Goal: Download file/media

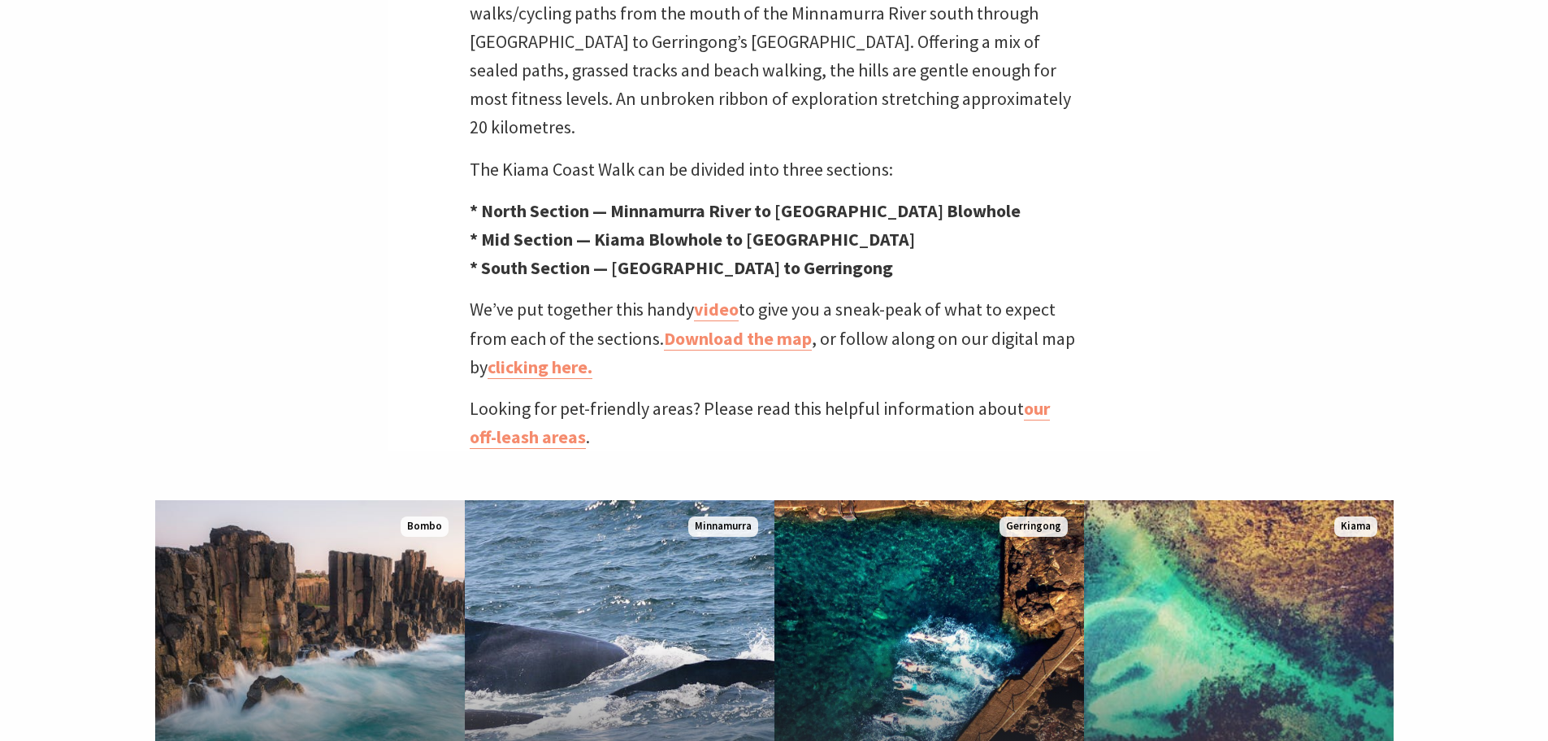
scroll to position [650, 0]
click at [737, 326] on link "Download the map" at bounding box center [738, 338] width 148 height 24
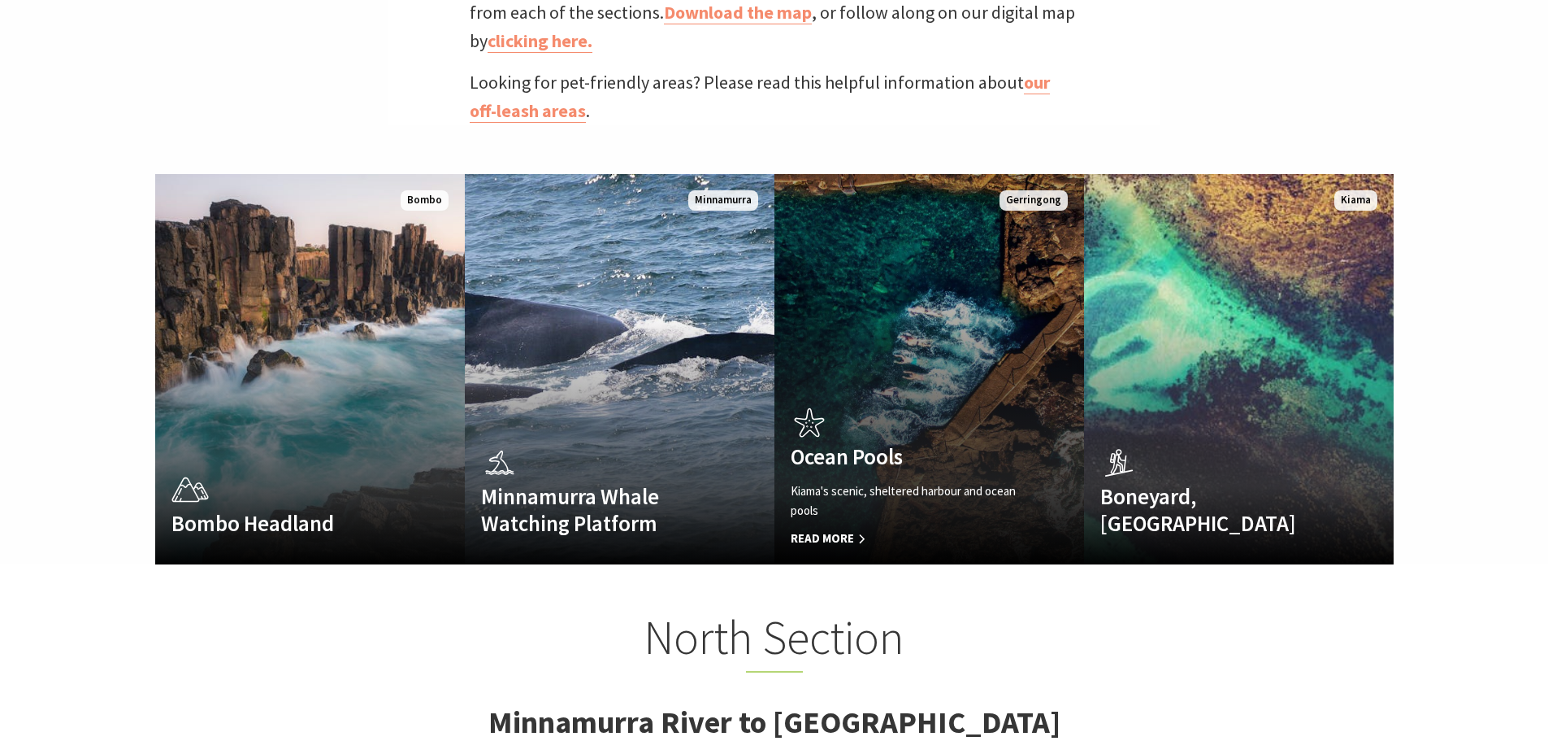
scroll to position [758, 0]
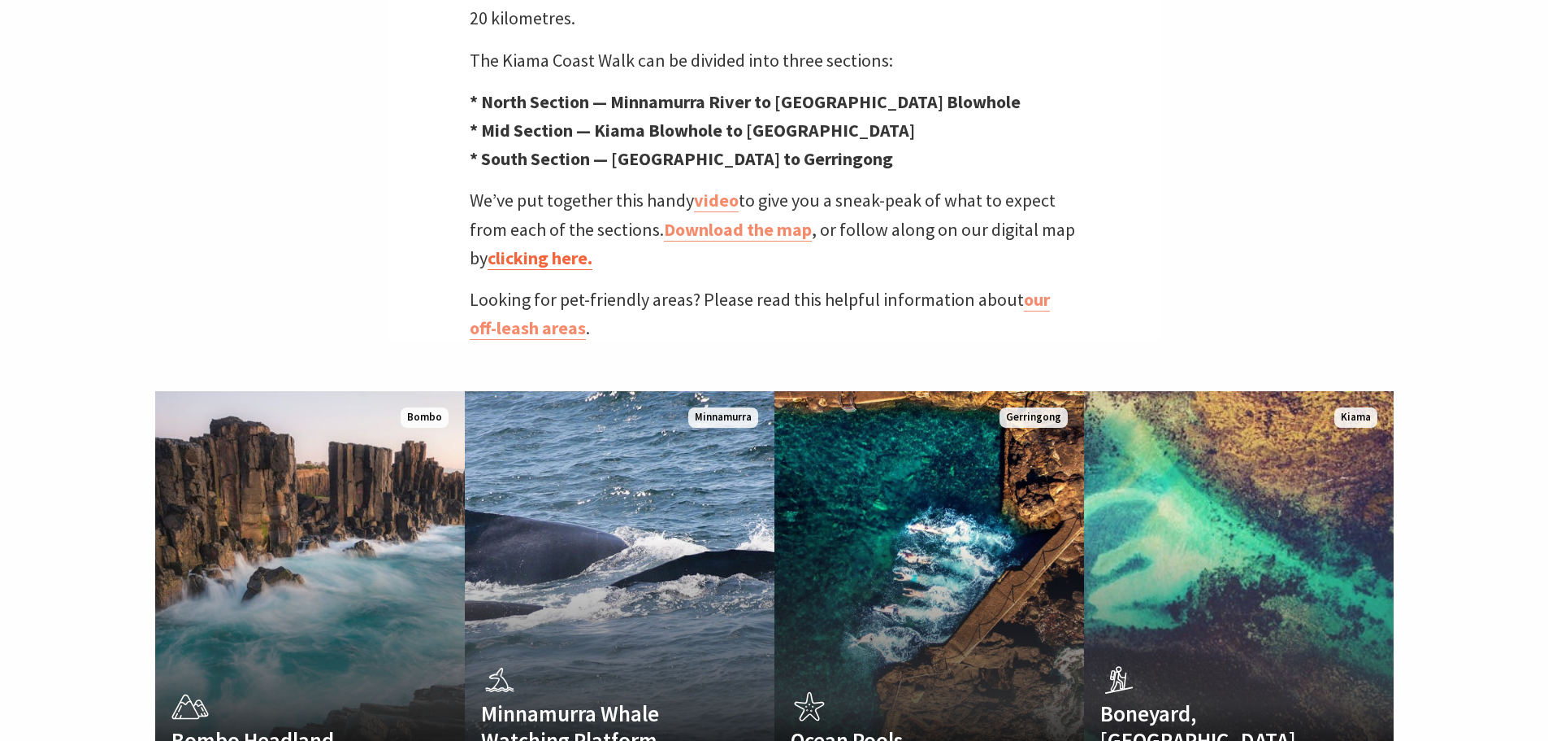
click at [541, 246] on link "clicking here." at bounding box center [540, 258] width 105 height 24
